Goal: Task Accomplishment & Management: Use online tool/utility

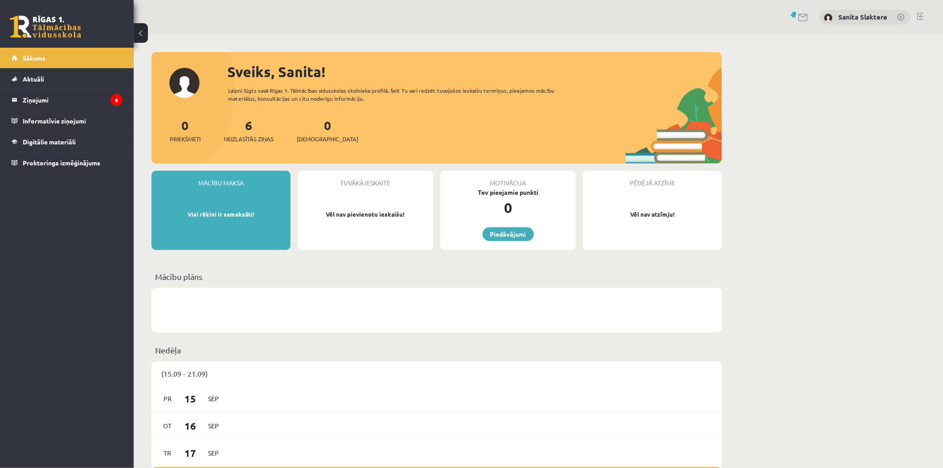
click at [899, 14] on link at bounding box center [901, 17] width 9 height 9
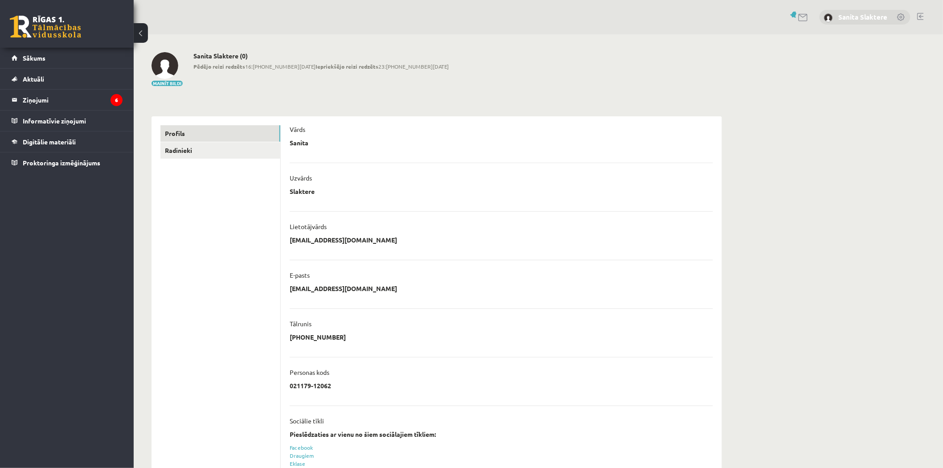
click at [871, 16] on link "[PERSON_NAME]" at bounding box center [863, 16] width 49 height 9
click at [856, 21] on div "[PERSON_NAME]" at bounding box center [862, 17] width 98 height 15
drag, startPoint x: 167, startPoint y: 84, endPoint x: 424, endPoint y: 74, distance: 257.8
click at [341, 79] on div "Mainīt bildi [PERSON_NAME] (0) Pēdējo reizi redzēts 16:[PHONE_NUMBER][DATE] Iep…" at bounding box center [437, 69] width 571 height 35
click at [903, 14] on link at bounding box center [901, 17] width 9 height 9
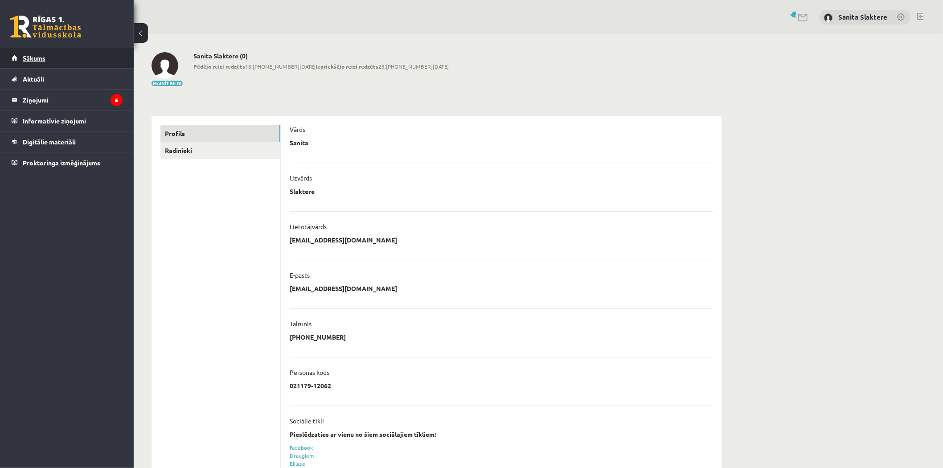
click at [45, 52] on link "Sākums" at bounding box center [67, 58] width 111 height 21
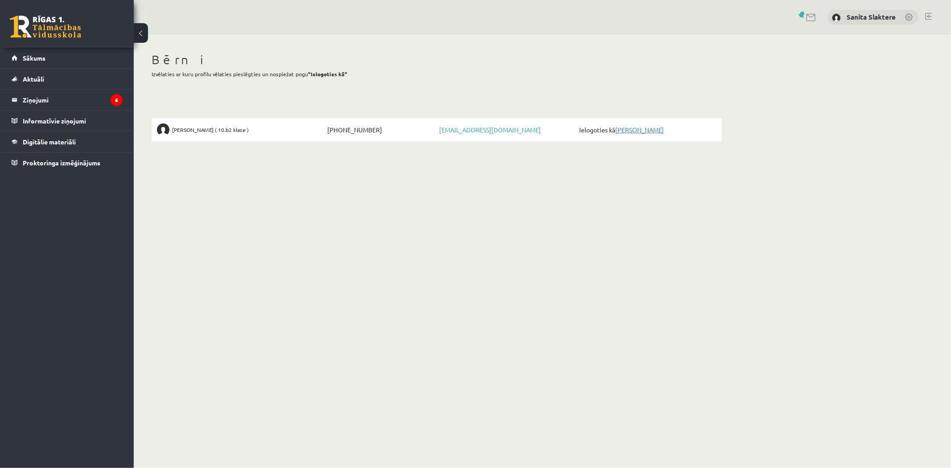
drag, startPoint x: 651, startPoint y: 134, endPoint x: 636, endPoint y: 131, distance: 14.6
click at [649, 134] on span "Ielogoties kā [PERSON_NAME]" at bounding box center [647, 129] width 140 height 12
click at [636, 131] on link "[PERSON_NAME]" at bounding box center [639, 130] width 49 height 8
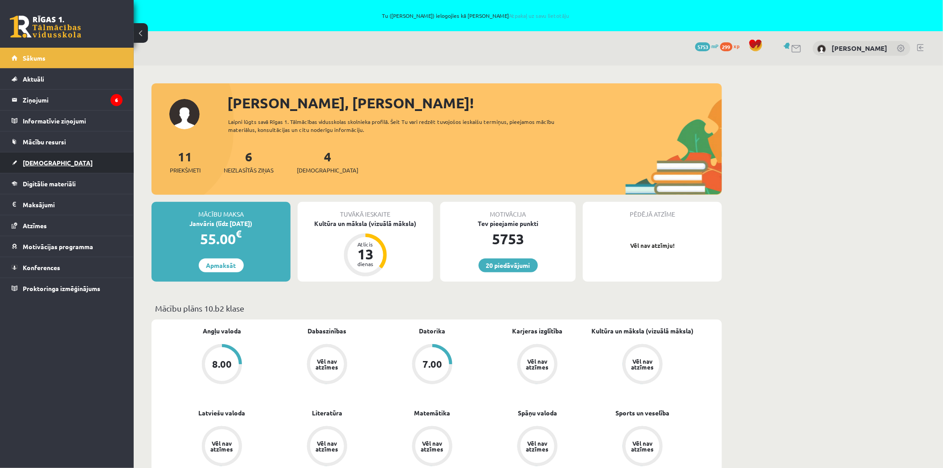
click at [42, 167] on link "[DEMOGRAPHIC_DATA]" at bounding box center [67, 162] width 111 height 21
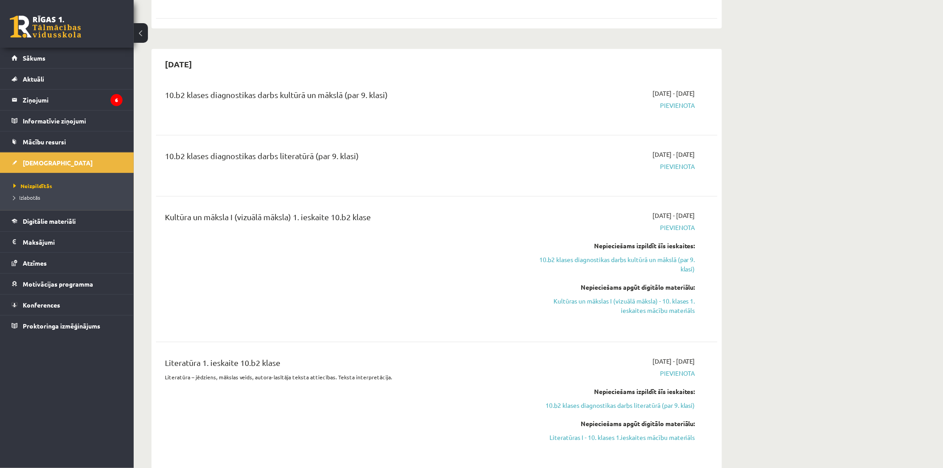
scroll to position [247, 0]
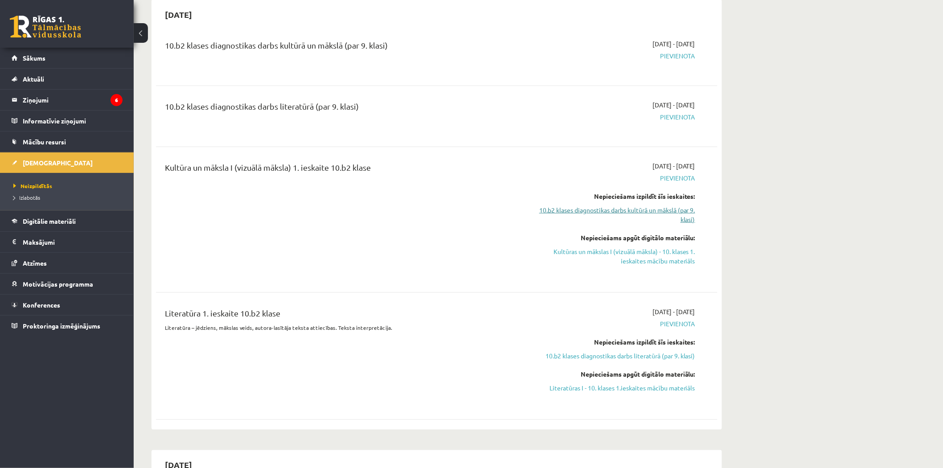
click at [554, 209] on link "10.b2 klases diagnostikas darbs kultūrā un mākslā (par 9. klasi)" at bounding box center [611, 214] width 168 height 19
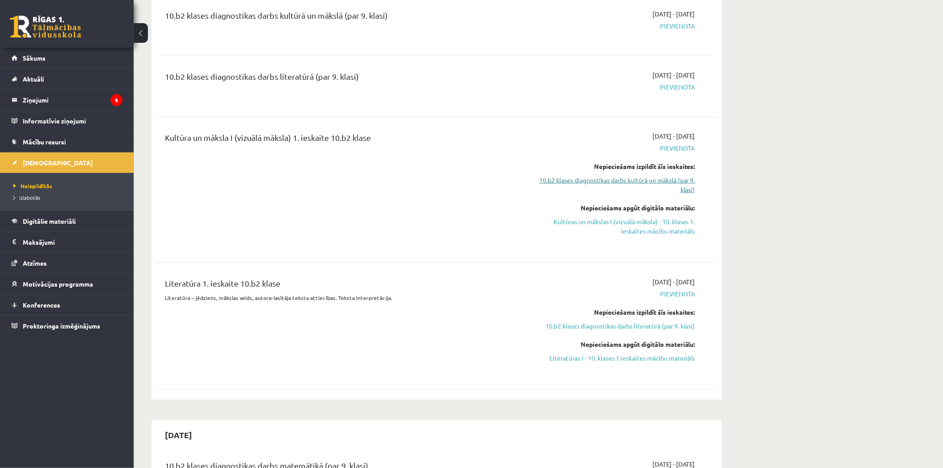
click at [569, 180] on link "10.b2 klases diagnostikas darbs kultūrā un mākslā (par 9. klasi)" at bounding box center [611, 185] width 168 height 19
